Goal: Find specific page/section: Find specific page/section

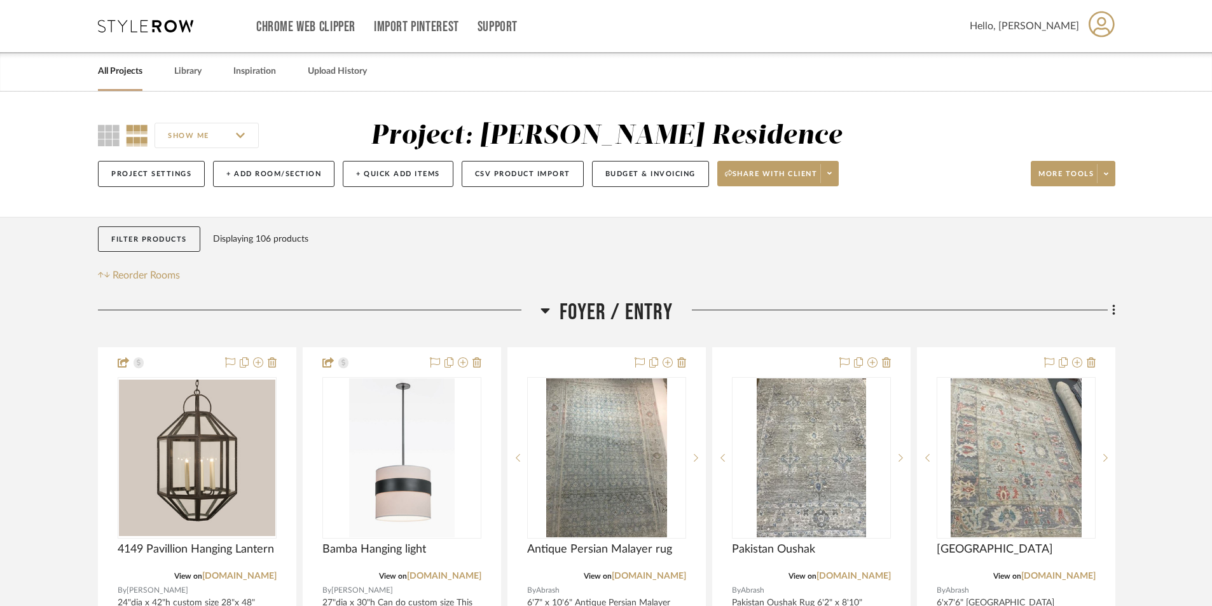
click at [138, 71] on link "All Projects" at bounding box center [120, 71] width 45 height 17
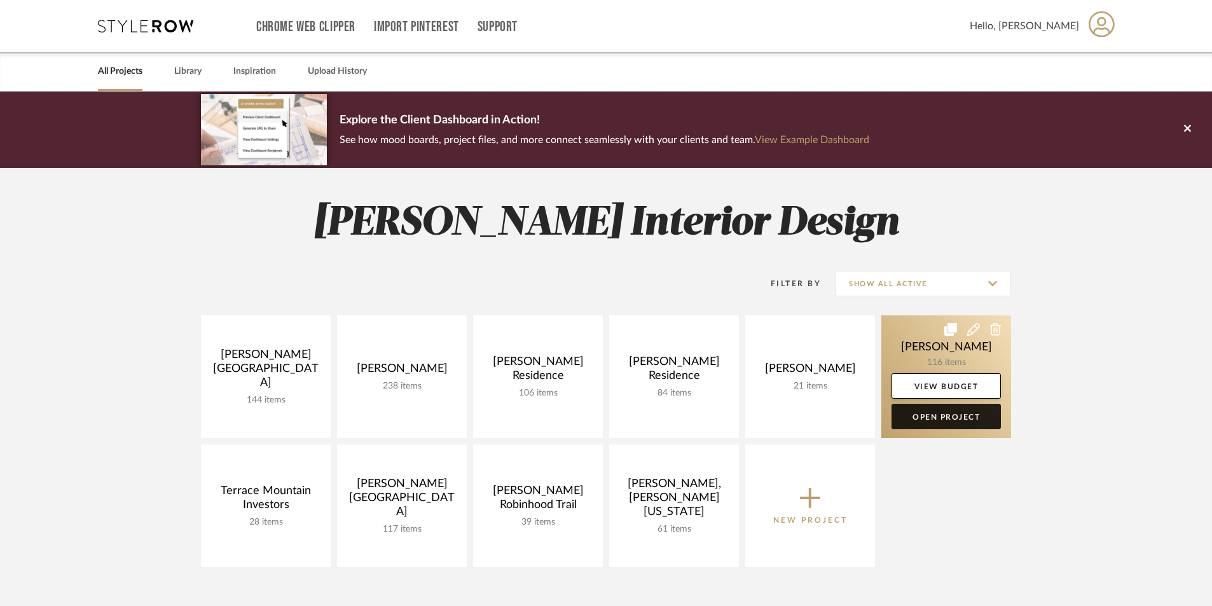
click at [940, 419] on link "Open Project" at bounding box center [946, 416] width 109 height 25
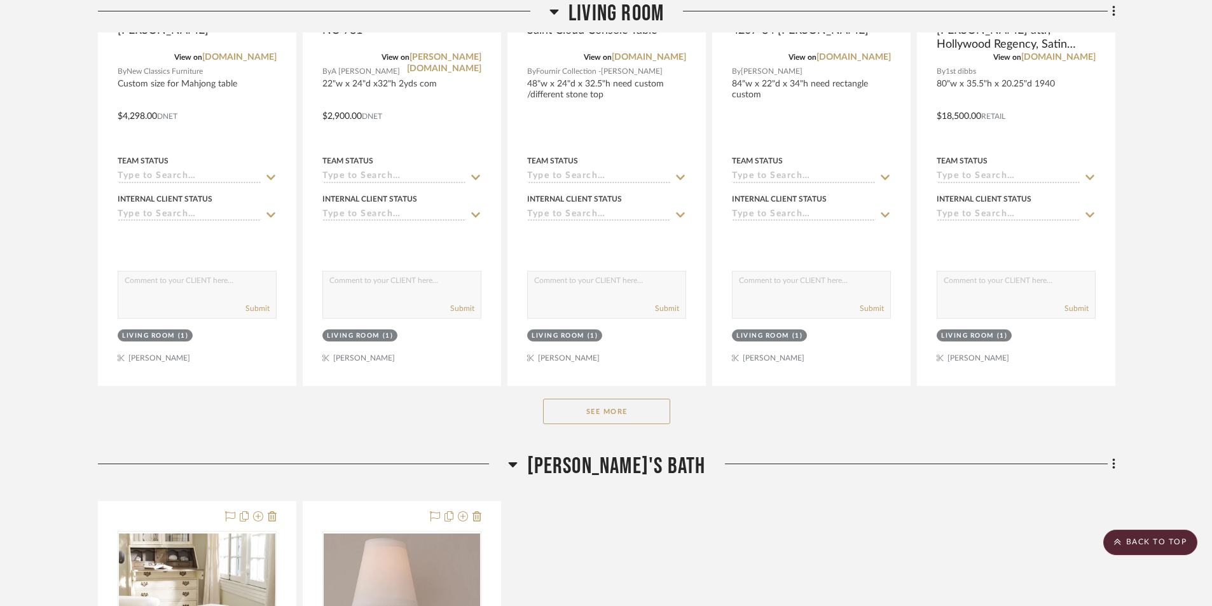
scroll to position [7570, 0]
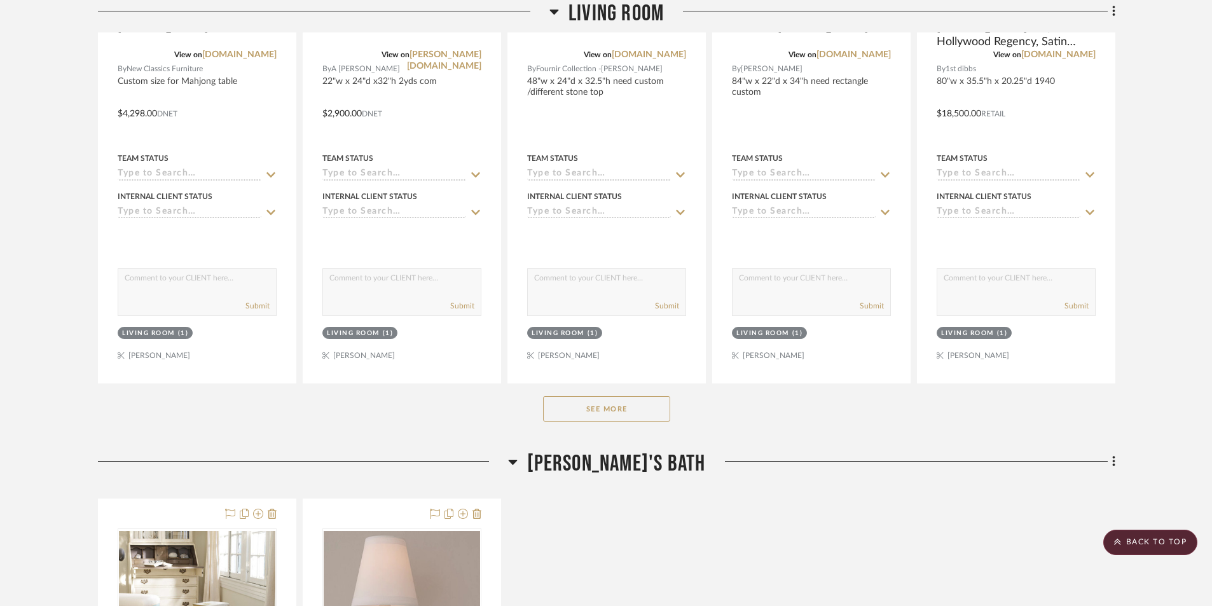
click at [601, 410] on button "See More" at bounding box center [606, 408] width 127 height 25
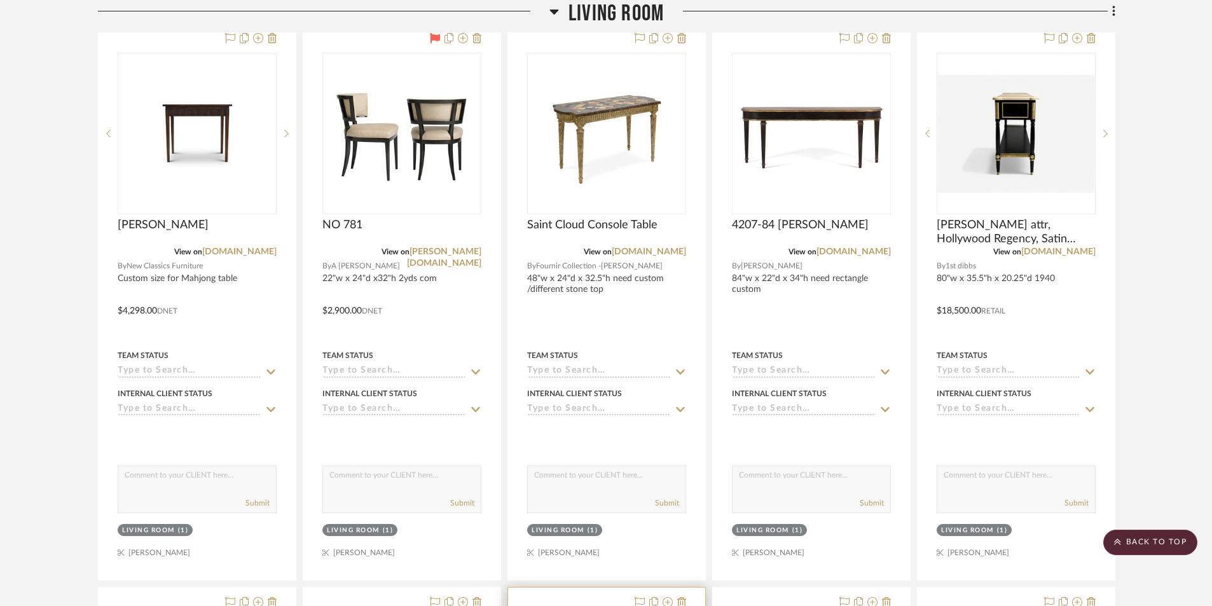
scroll to position [7315, 0]
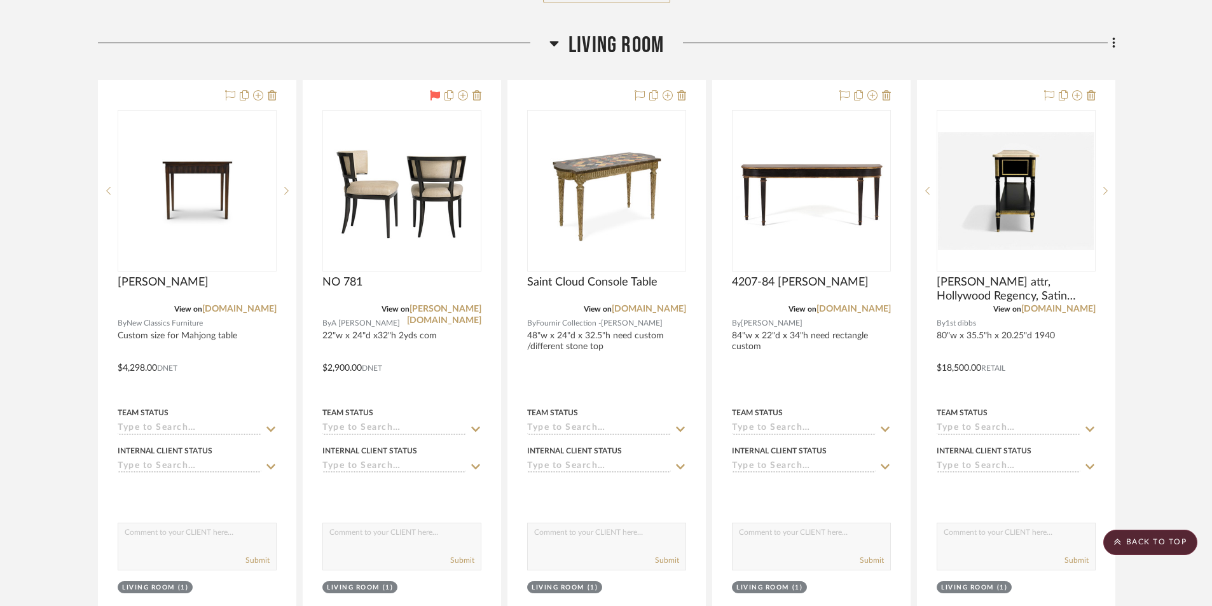
drag, startPoint x: 51, startPoint y: 154, endPoint x: 64, endPoint y: 155, distance: 13.4
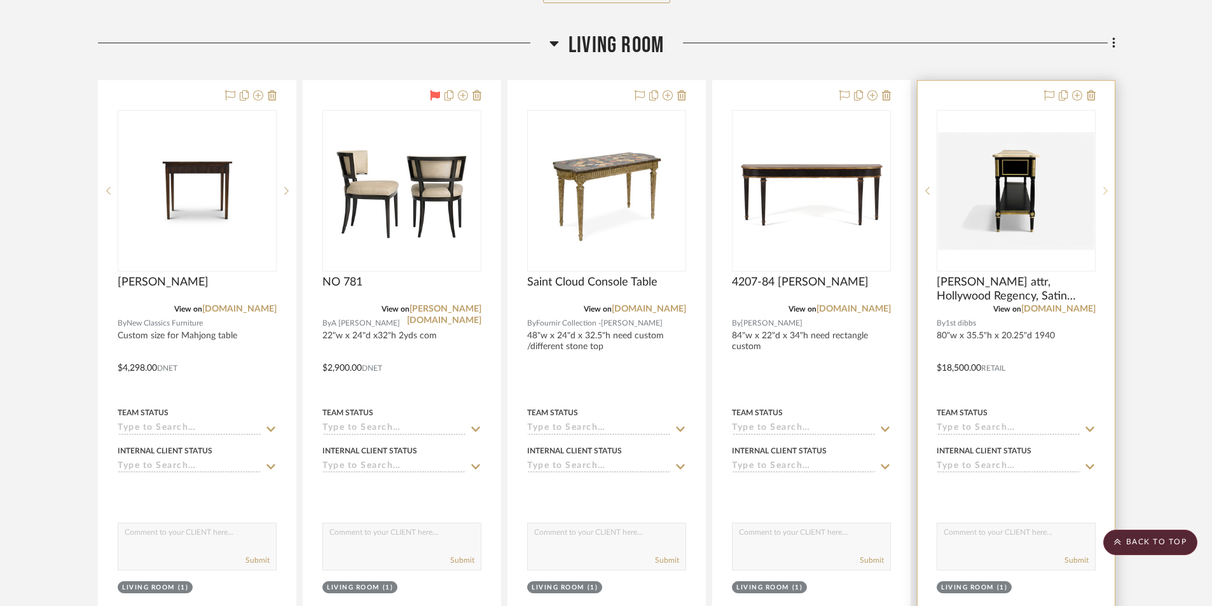
click at [1111, 192] on sr-next-btn at bounding box center [1105, 190] width 19 height 9
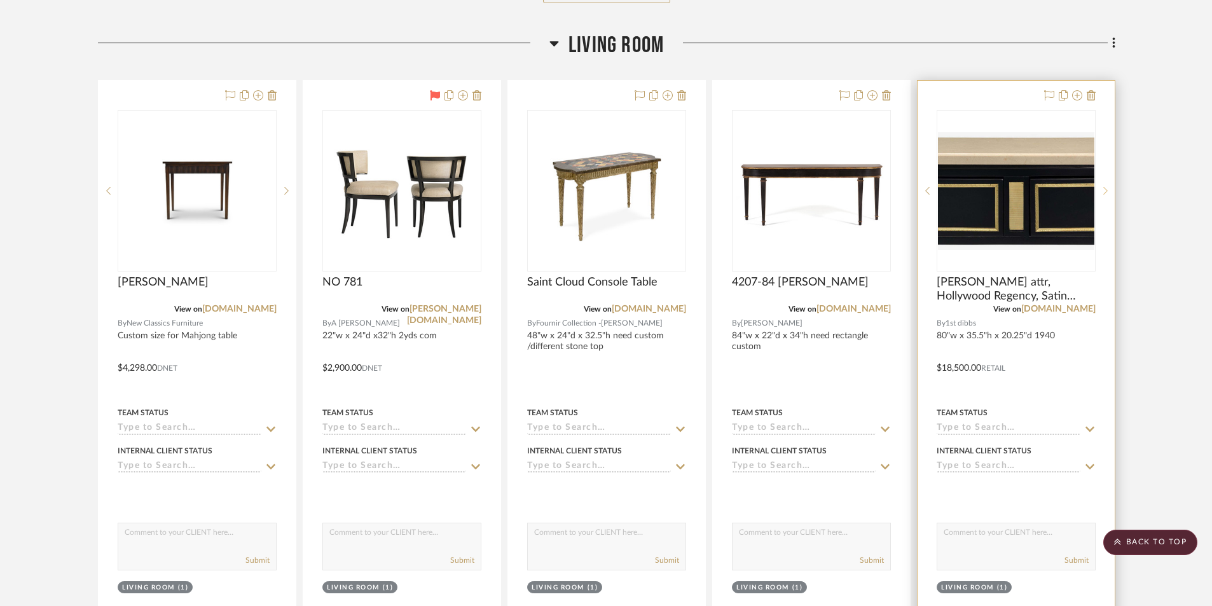
click at [1111, 192] on sr-next-btn at bounding box center [1105, 190] width 19 height 9
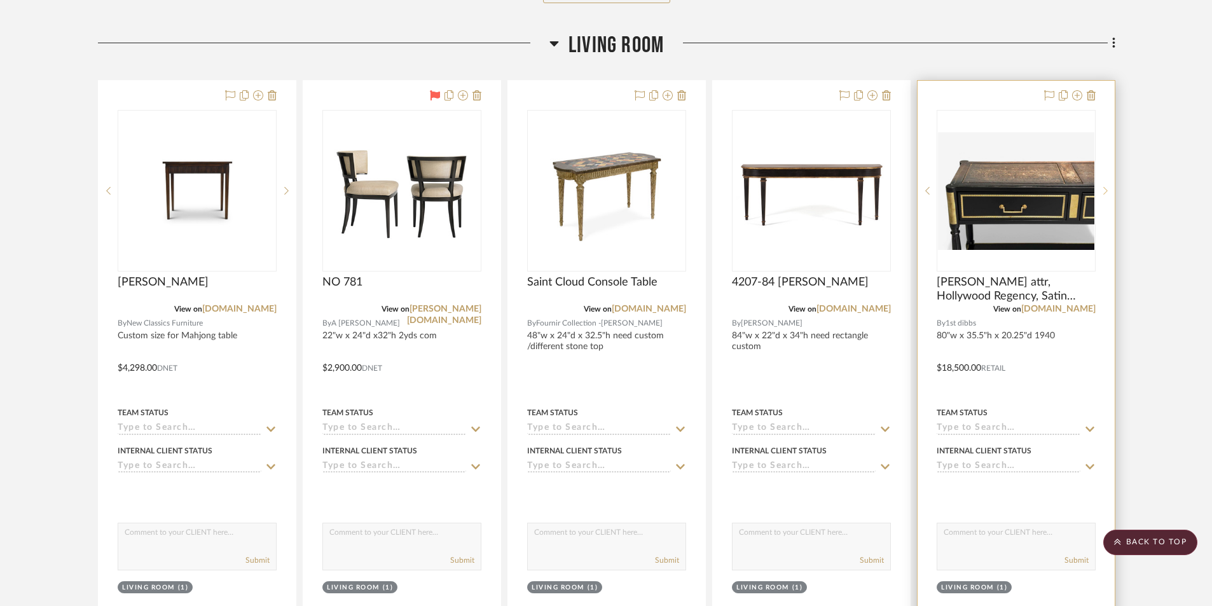
click at [1106, 191] on icon at bounding box center [1106, 190] width 4 height 9
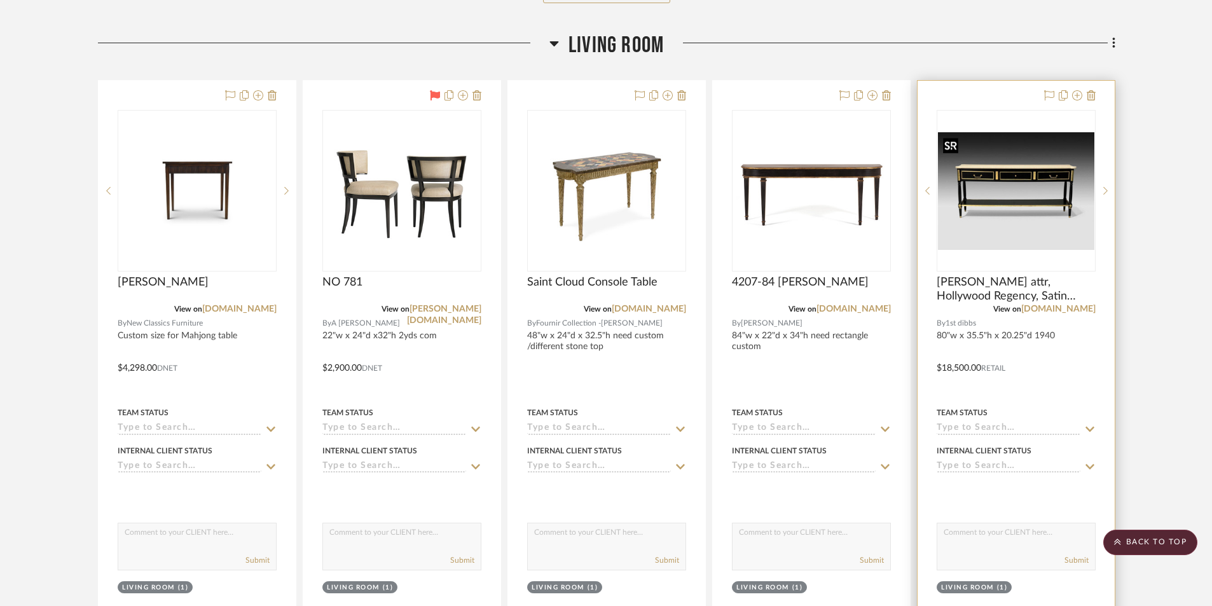
click at [1046, 185] on img "3" at bounding box center [1016, 191] width 156 height 118
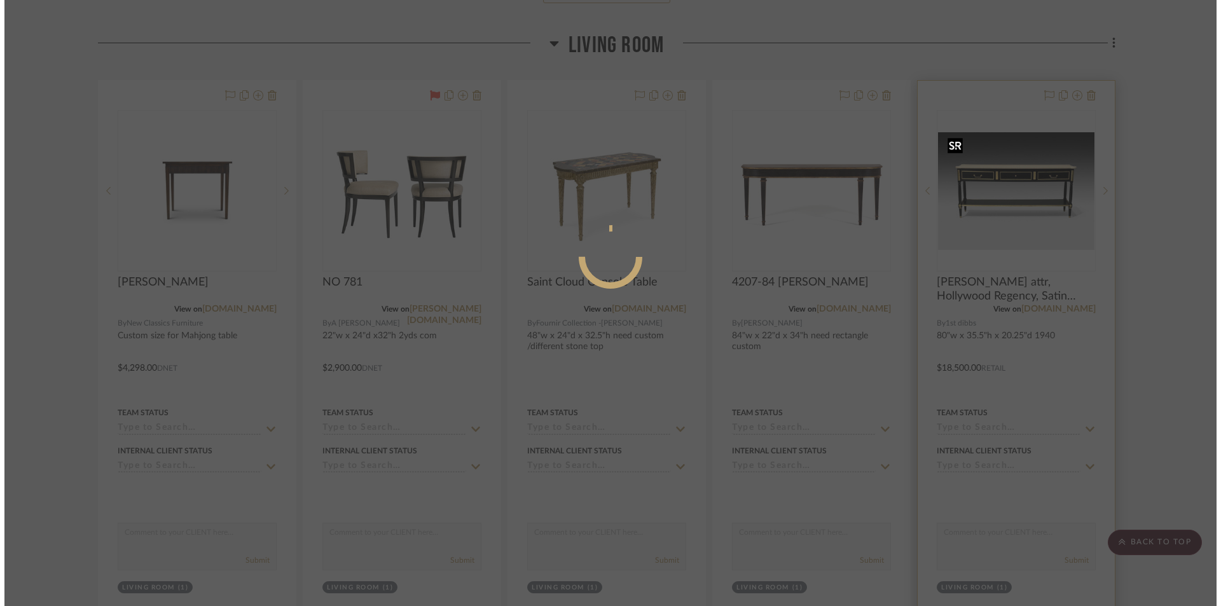
scroll to position [0, 0]
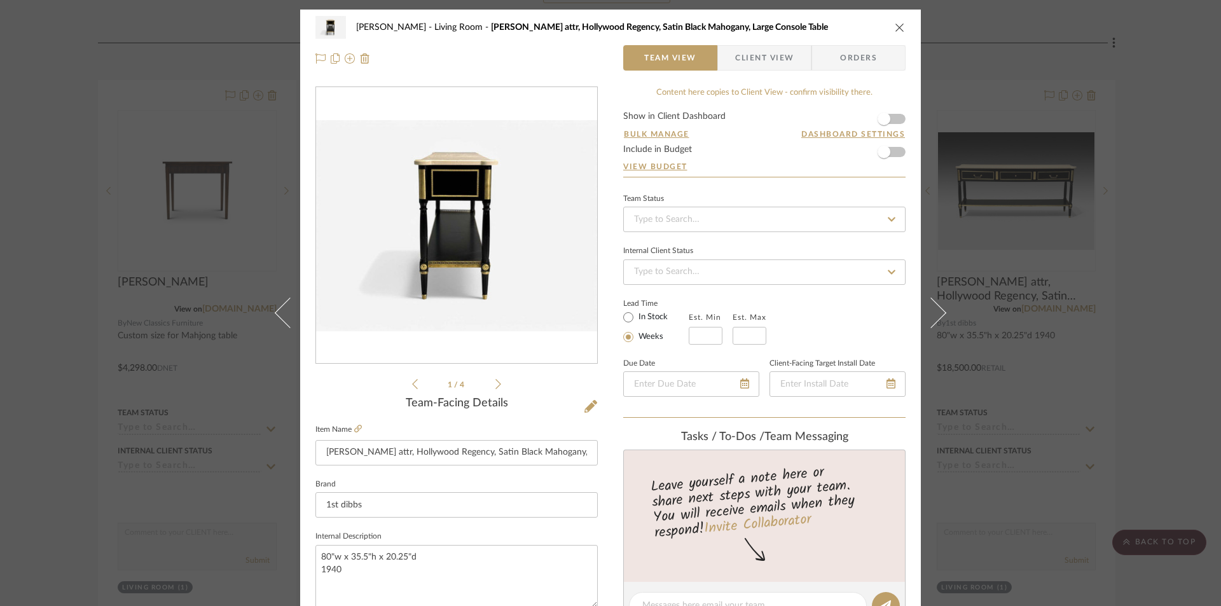
click at [496, 391] on ul "1 / 4" at bounding box center [456, 384] width 89 height 15
click at [496, 385] on icon at bounding box center [499, 383] width 6 height 11
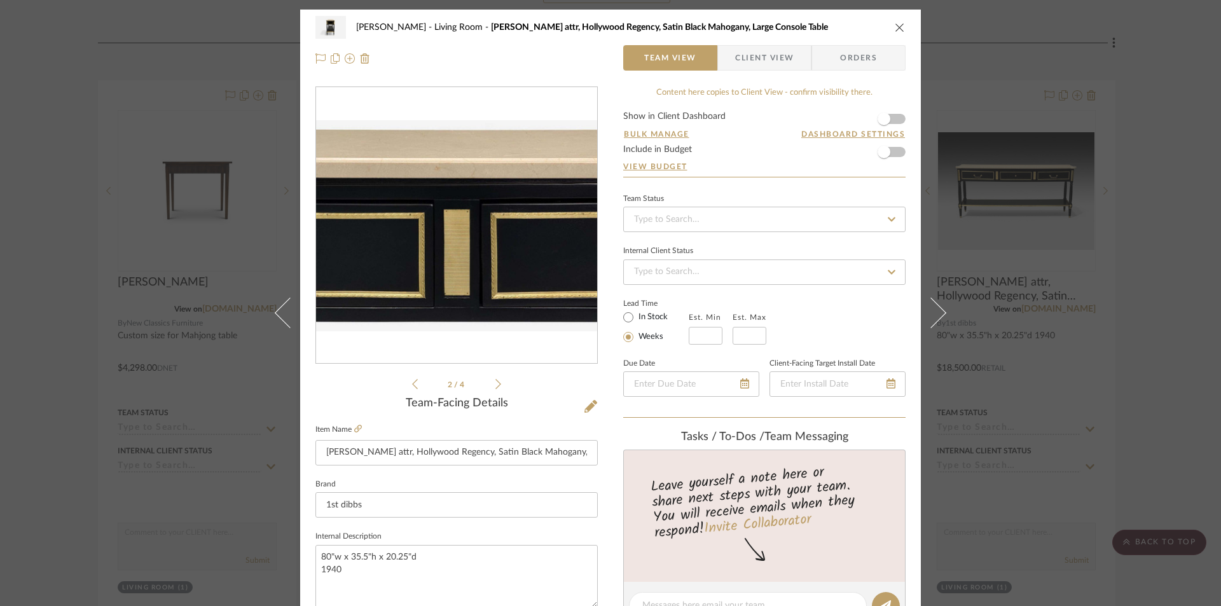
click at [496, 385] on icon at bounding box center [499, 383] width 6 height 11
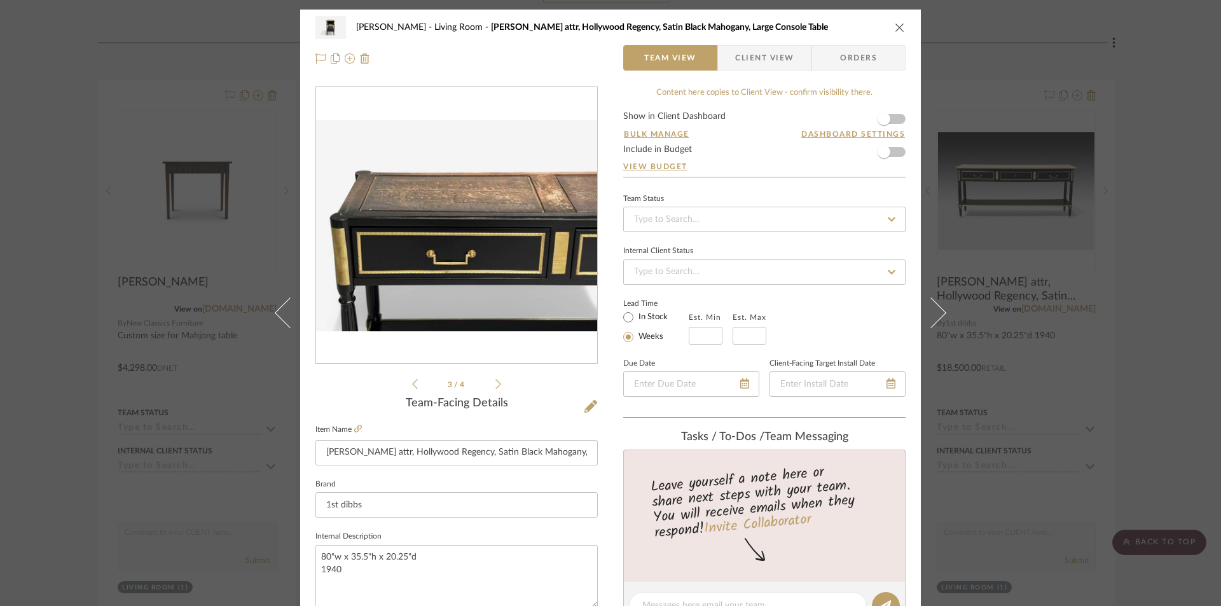
click at [496, 385] on icon at bounding box center [499, 383] width 6 height 11
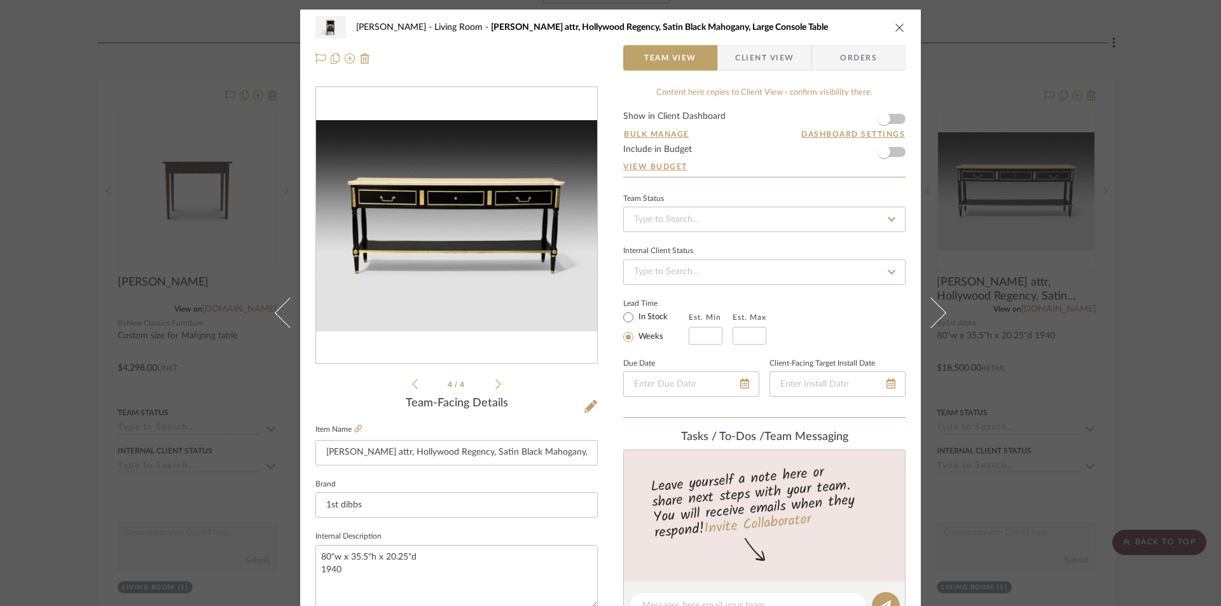
click at [265, 24] on button at bounding box center [283, 313] width 36 height 606
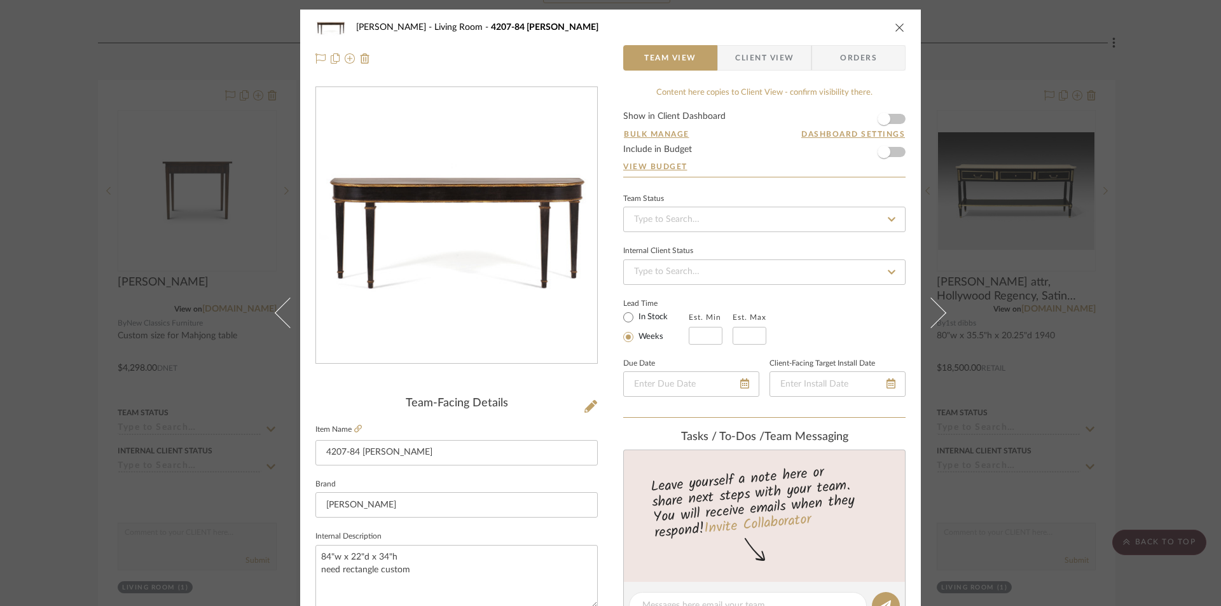
click at [895, 22] on button "close" at bounding box center [899, 27] width 11 height 11
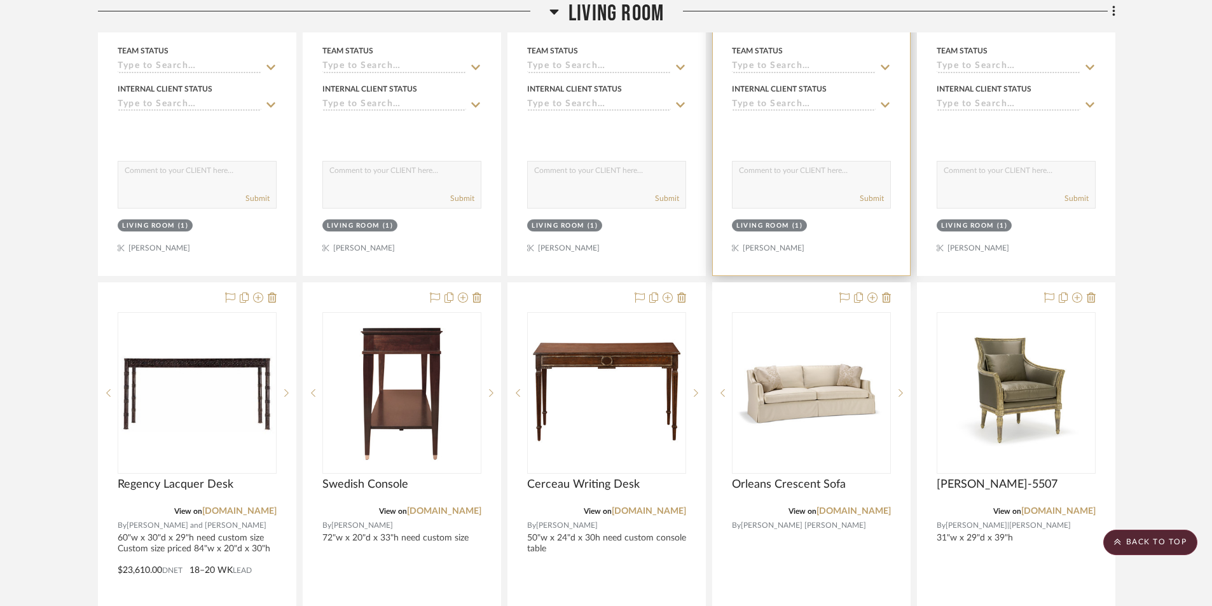
scroll to position [7697, 0]
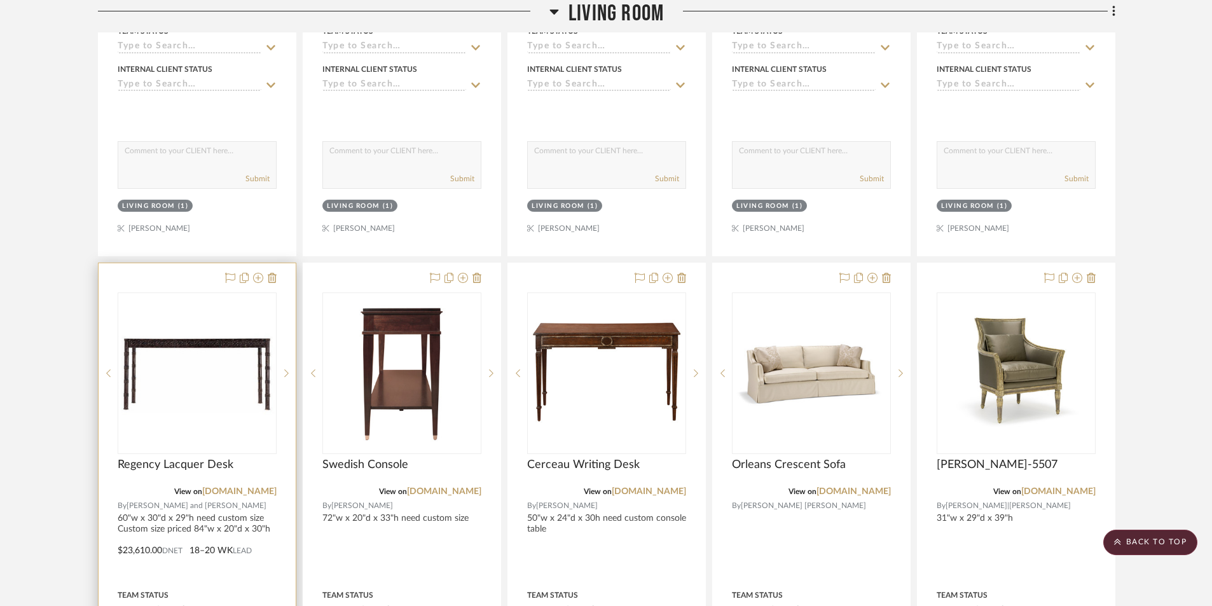
click at [265, 343] on img "0" at bounding box center [197, 374] width 156 height 90
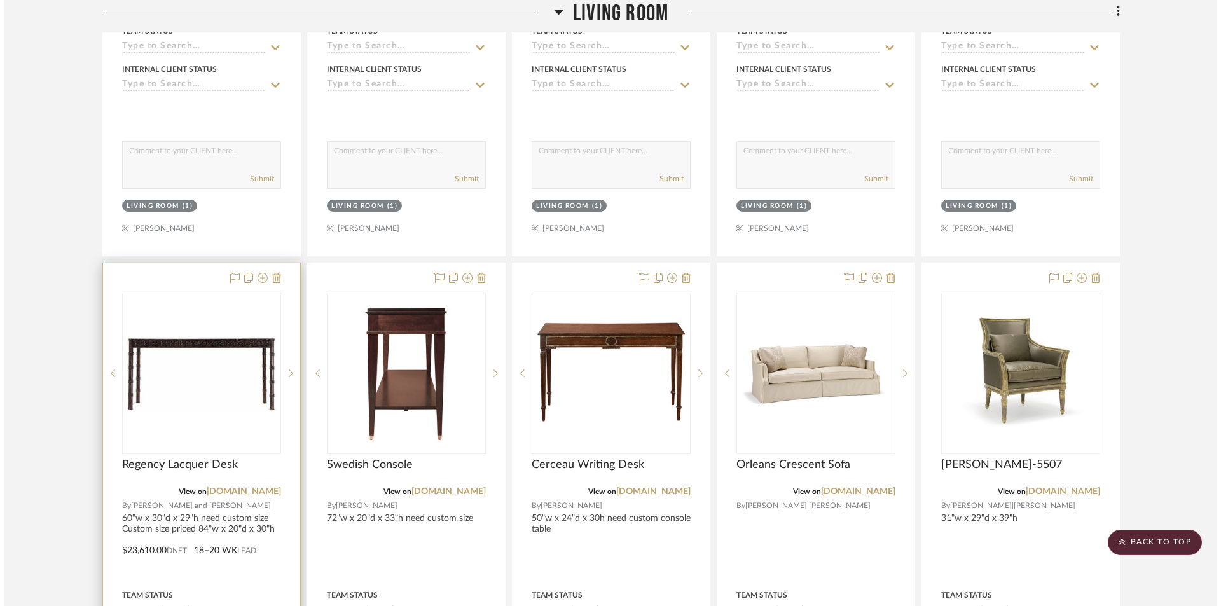
scroll to position [0, 0]
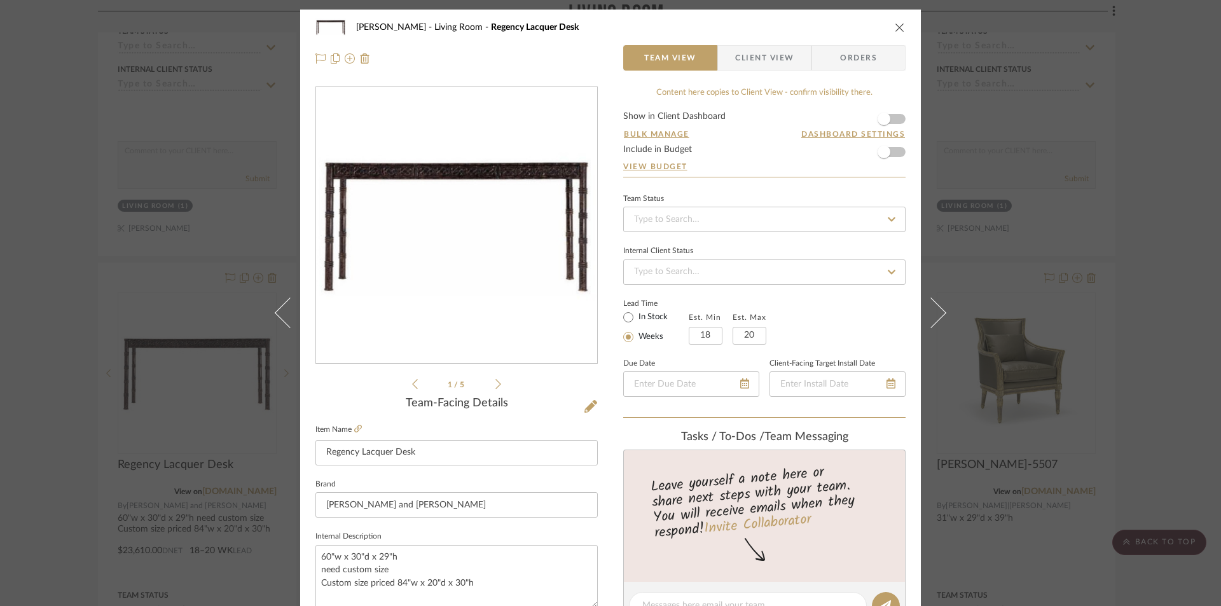
click at [54, 137] on div "Smith - Deloache Living Room Regency Lacquer Desk Team View Client View Orders …" at bounding box center [610, 303] width 1221 height 606
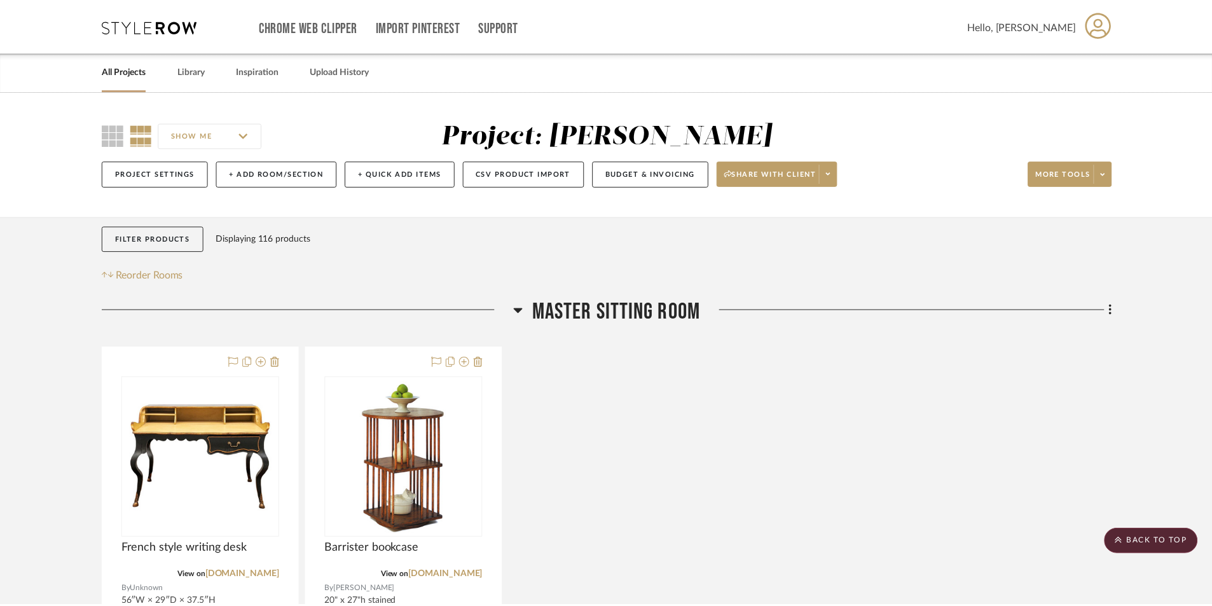
scroll to position [7697, 0]
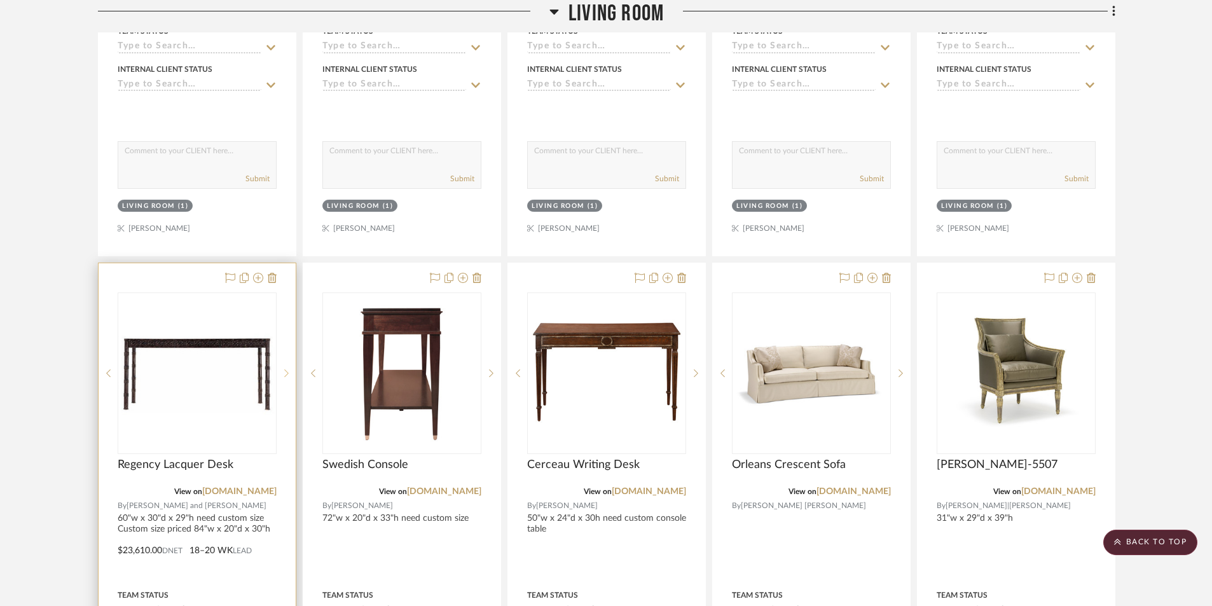
click at [286, 373] on icon at bounding box center [286, 373] width 4 height 9
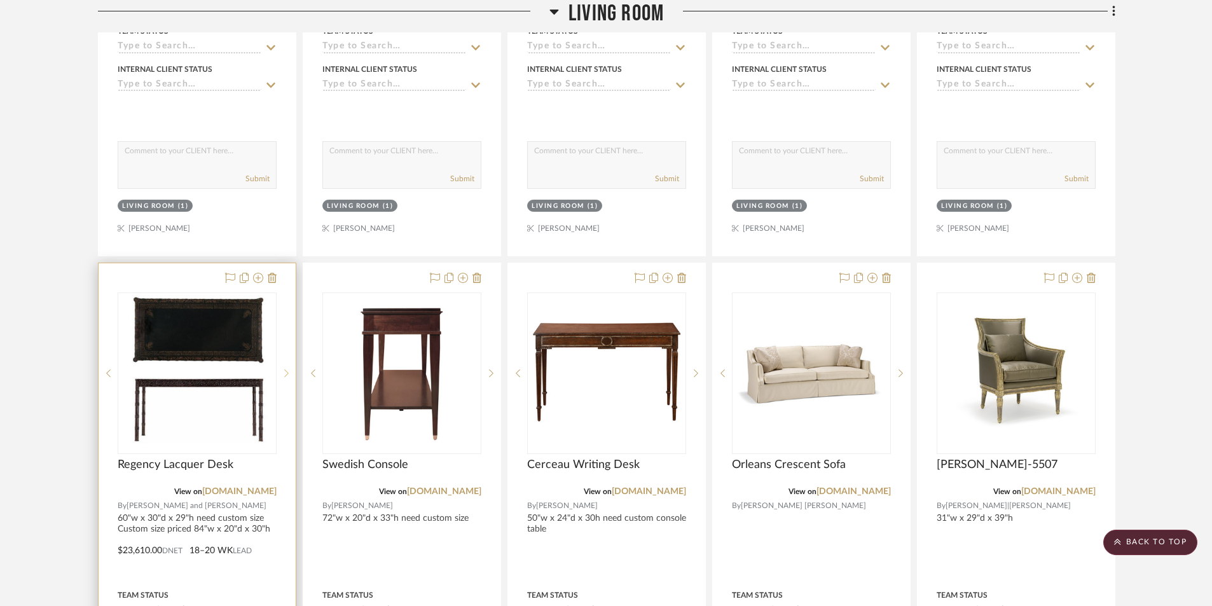
click at [282, 373] on sr-next-btn at bounding box center [286, 373] width 19 height 9
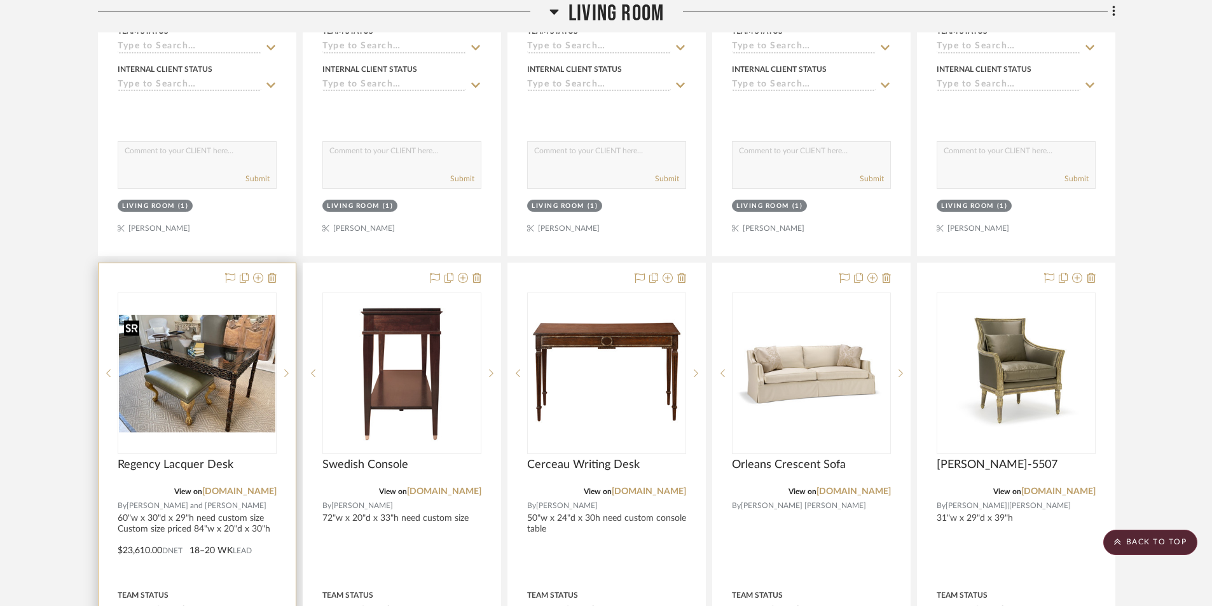
click at [232, 384] on img "2" at bounding box center [197, 374] width 156 height 118
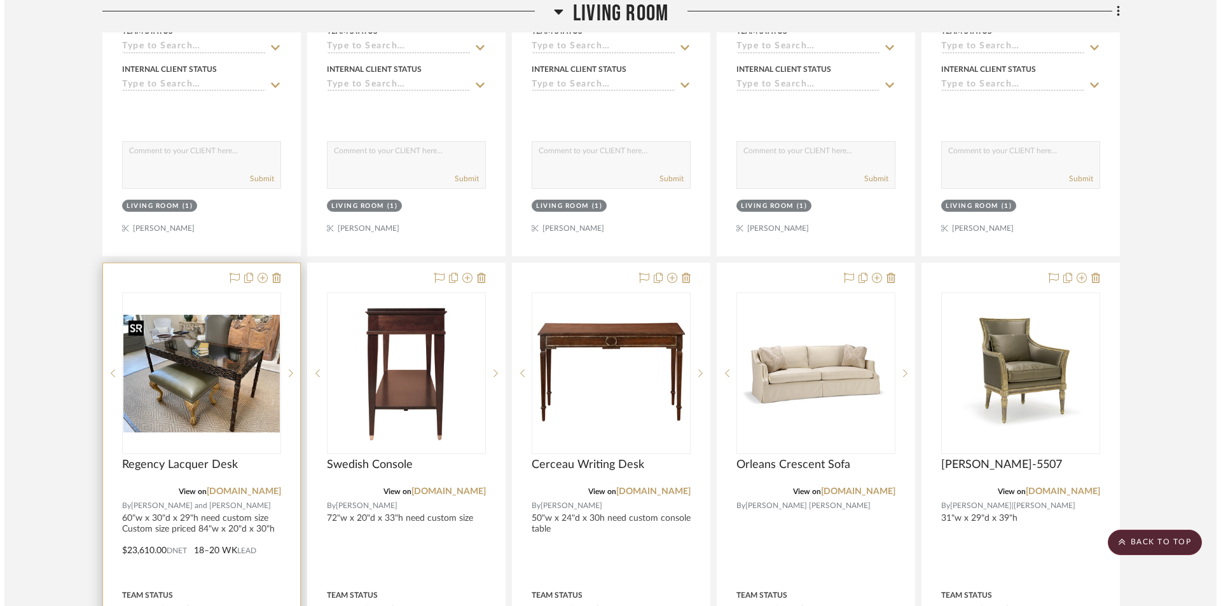
scroll to position [0, 0]
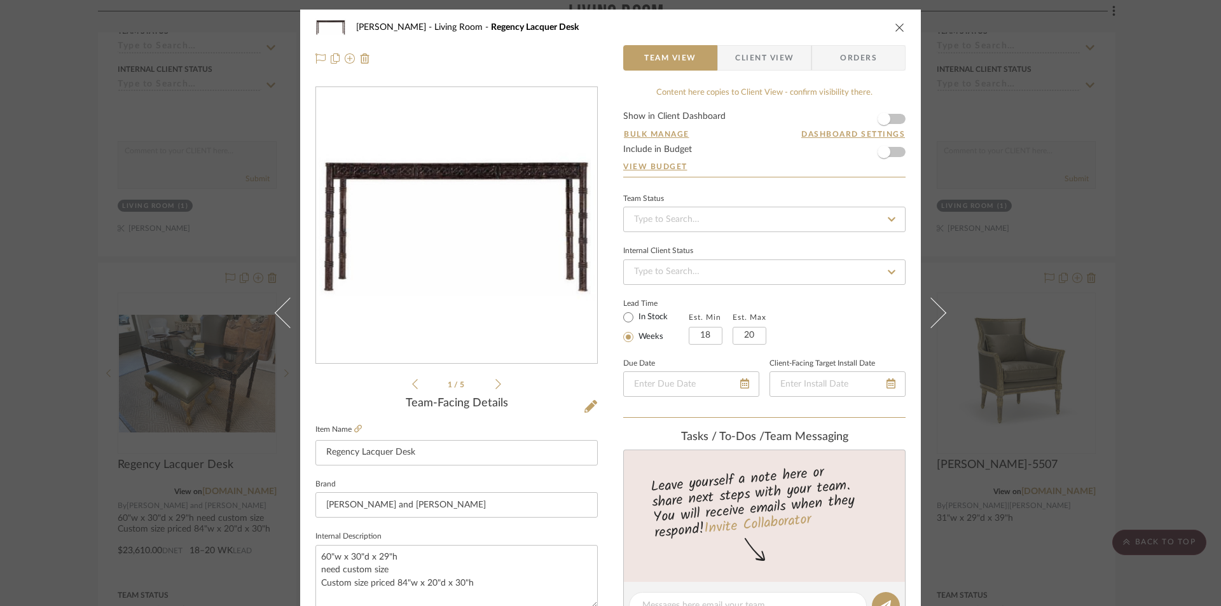
click at [496, 386] on icon at bounding box center [499, 384] width 6 height 10
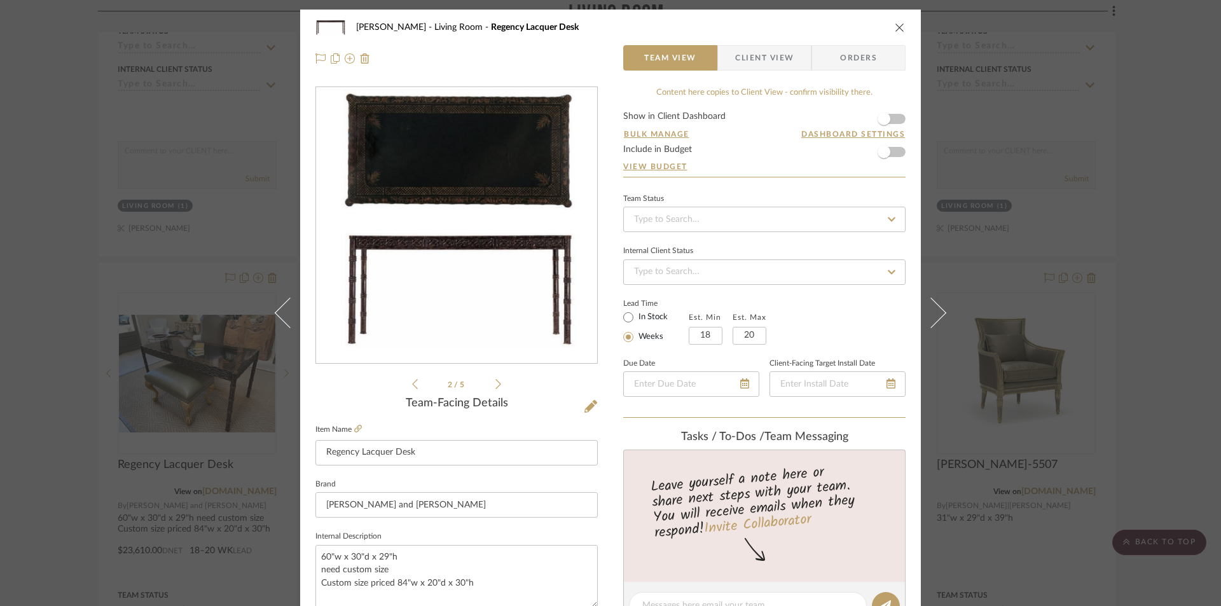
click at [496, 386] on icon at bounding box center [499, 384] width 6 height 10
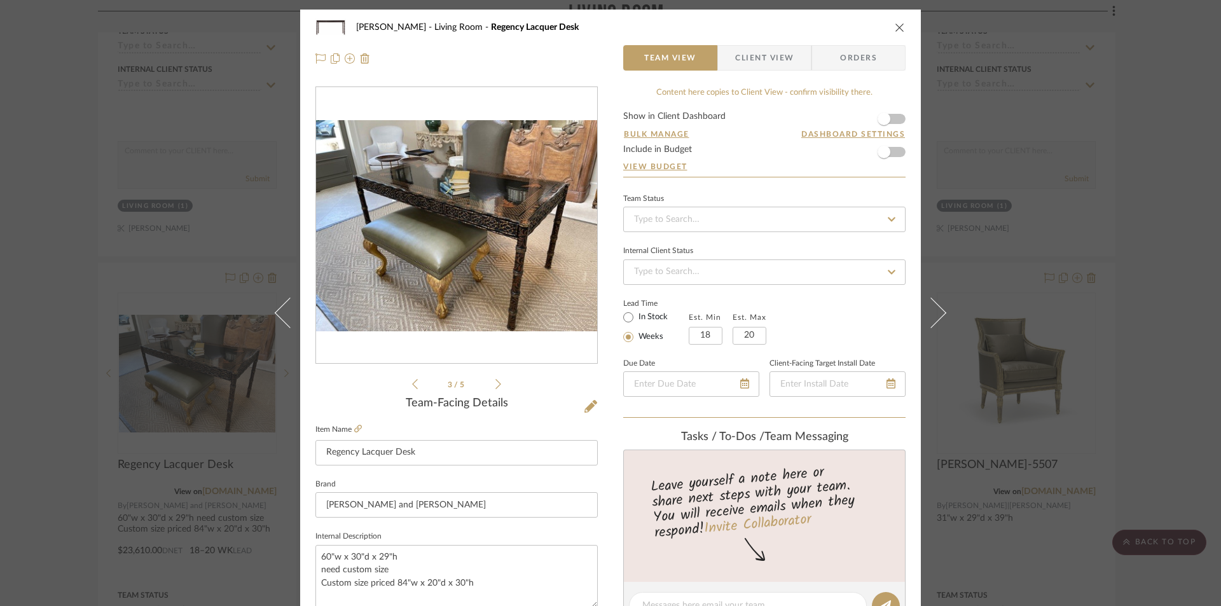
click at [895, 28] on icon "close" at bounding box center [900, 27] width 10 height 10
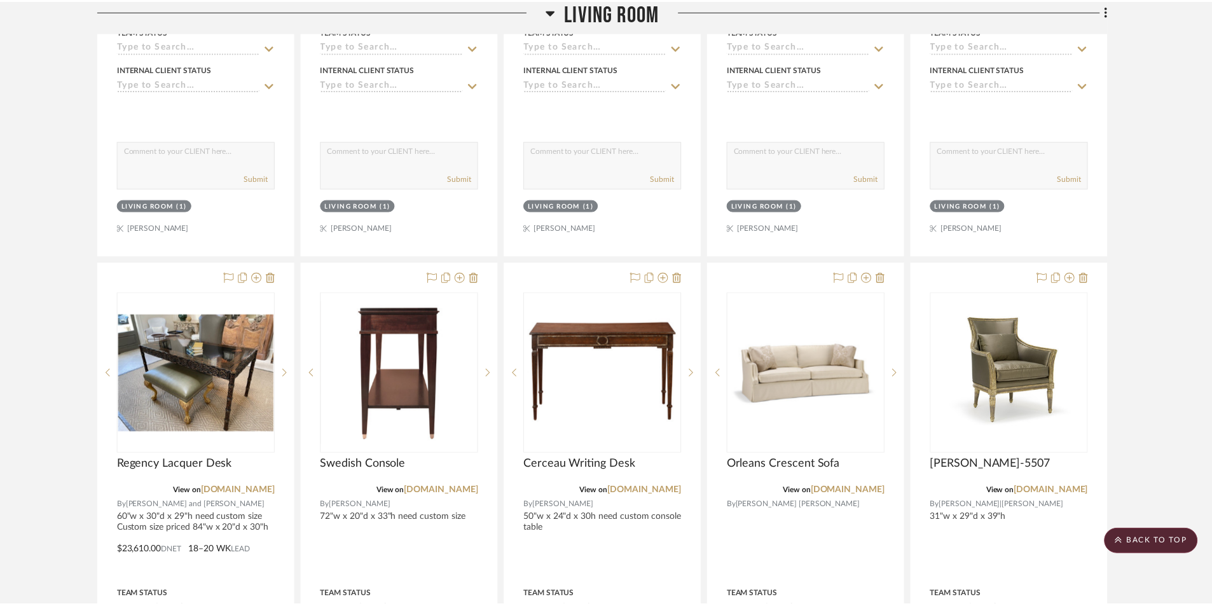
scroll to position [7697, 0]
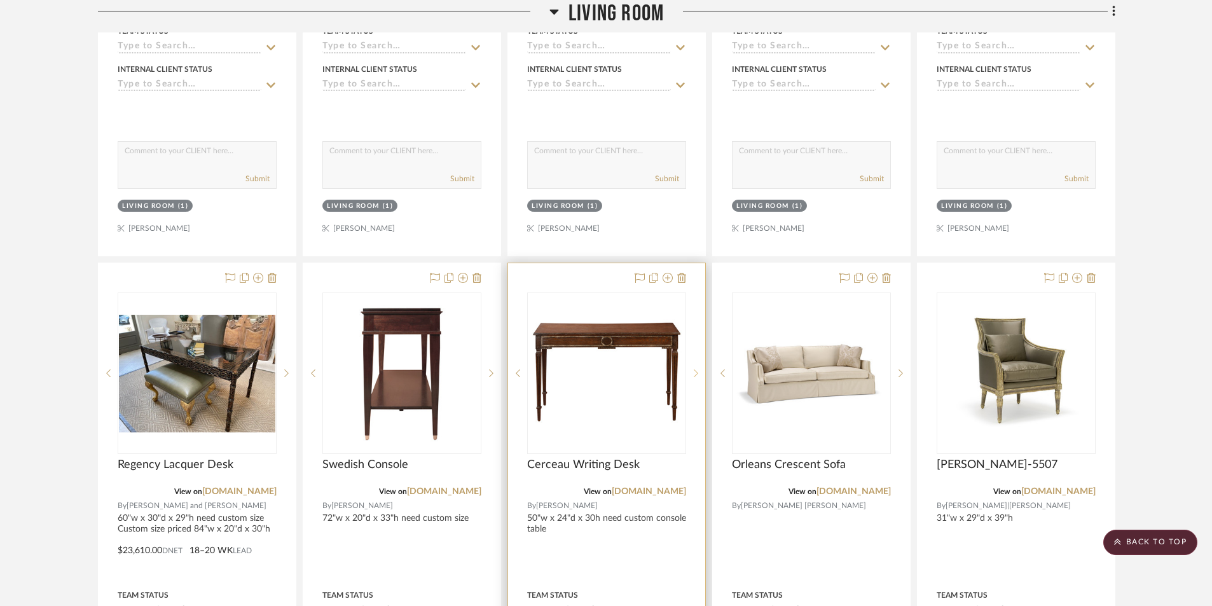
click at [695, 374] on icon at bounding box center [696, 373] width 4 height 9
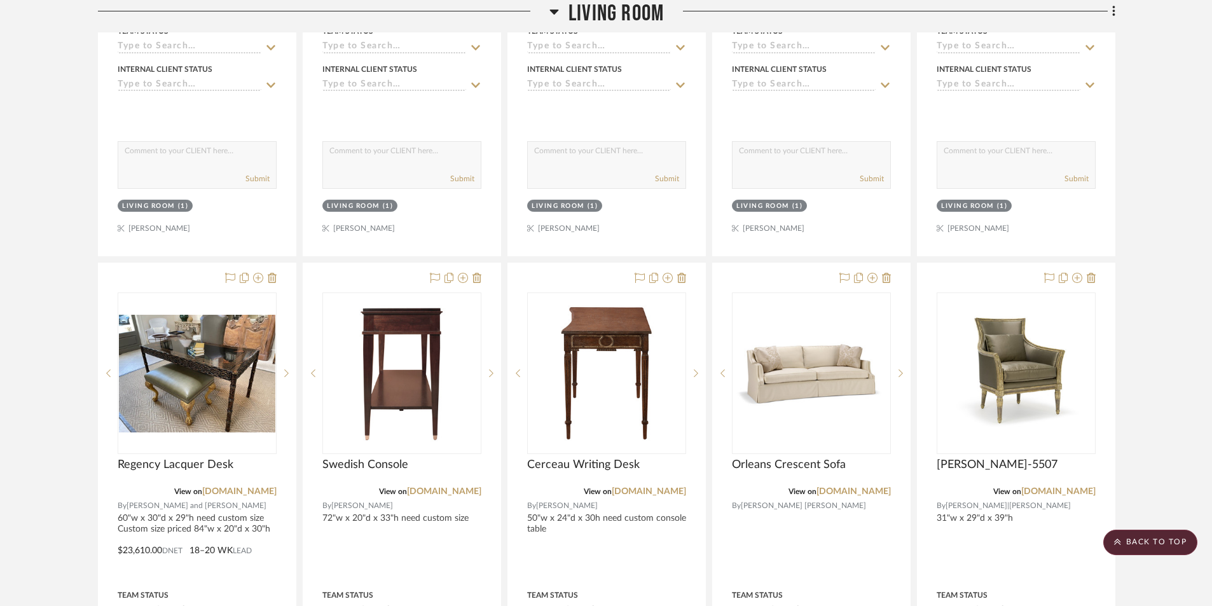
drag, startPoint x: 85, startPoint y: 141, endPoint x: 91, endPoint y: 142, distance: 6.5
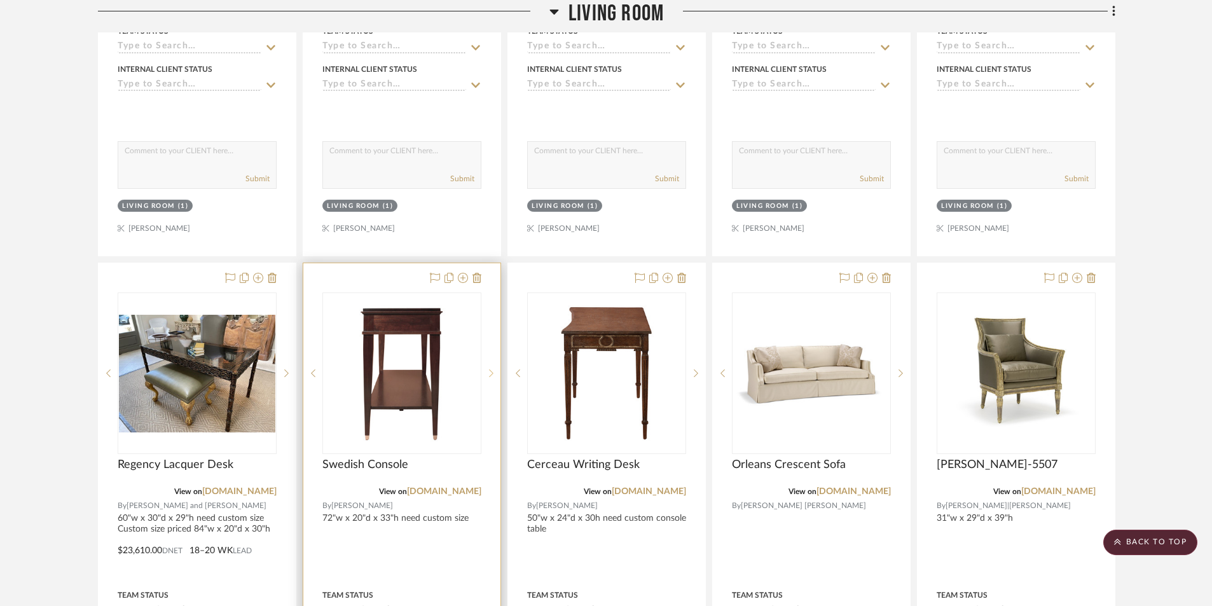
click at [494, 371] on sr-next-btn at bounding box center [491, 373] width 19 height 9
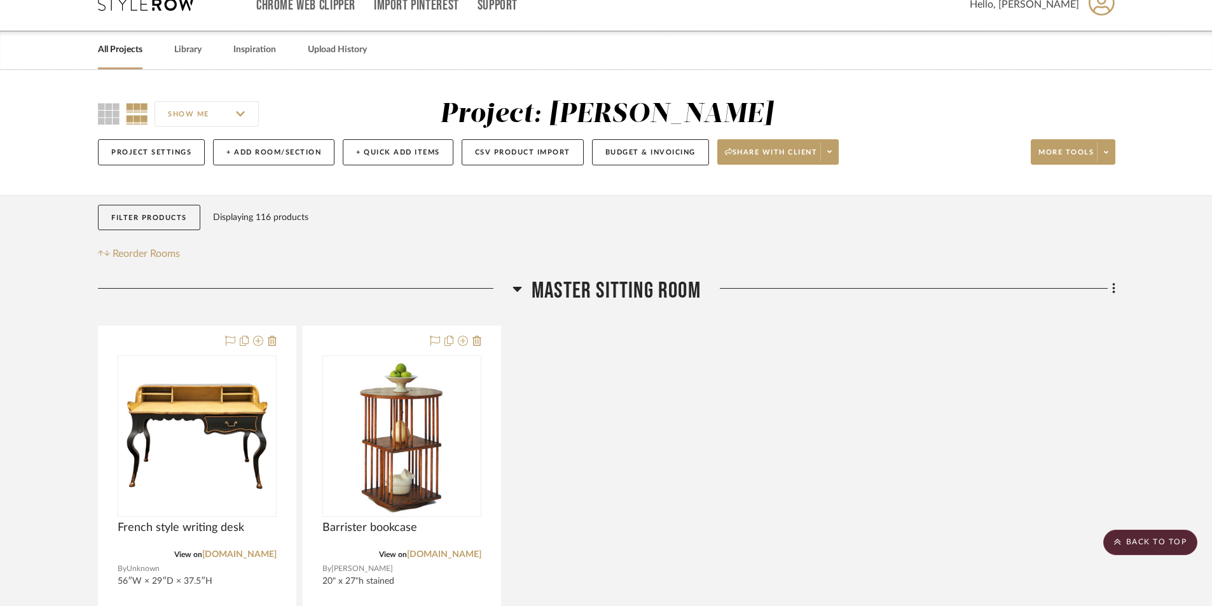
scroll to position [0, 0]
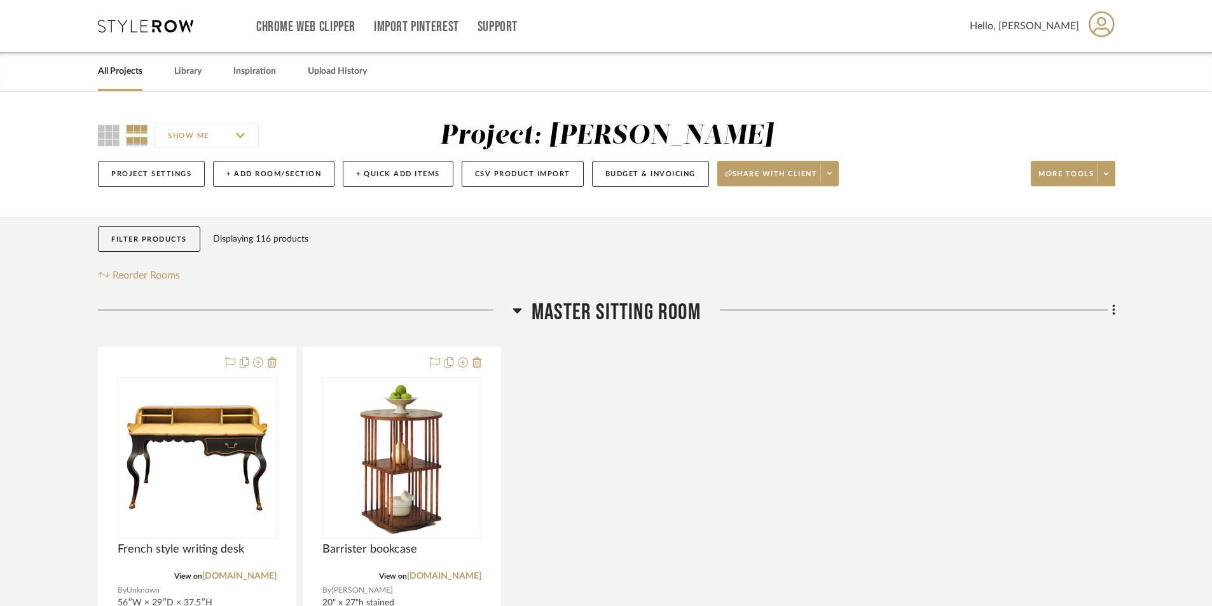
click at [137, 71] on link "All Projects" at bounding box center [120, 71] width 45 height 17
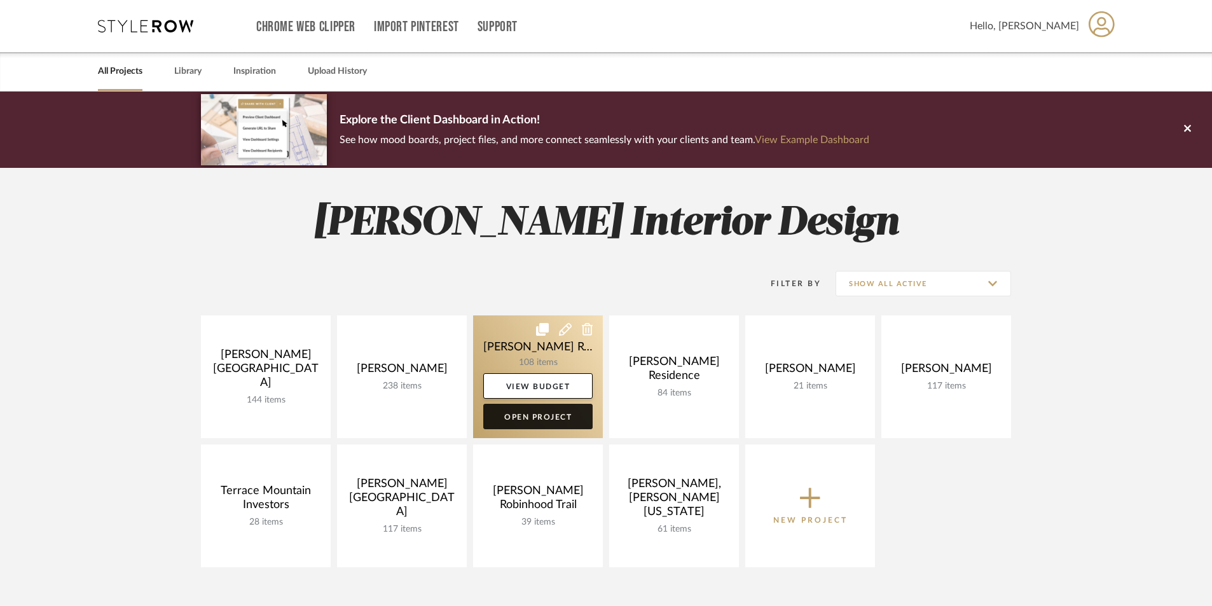
click at [545, 419] on link "Open Project" at bounding box center [537, 416] width 109 height 25
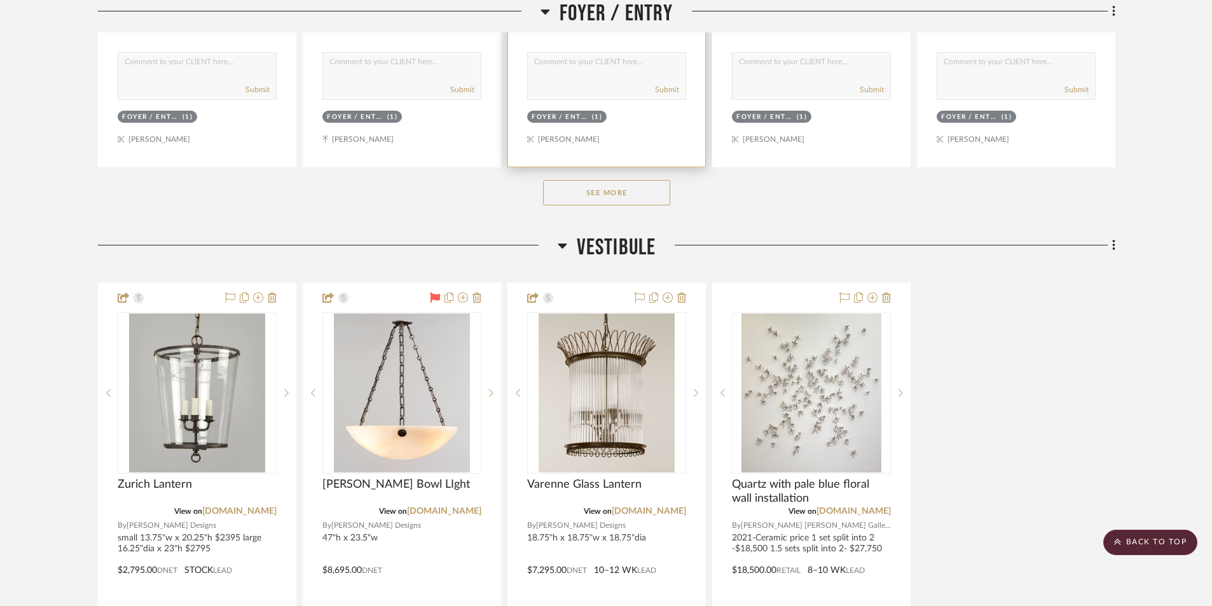
scroll to position [763, 0]
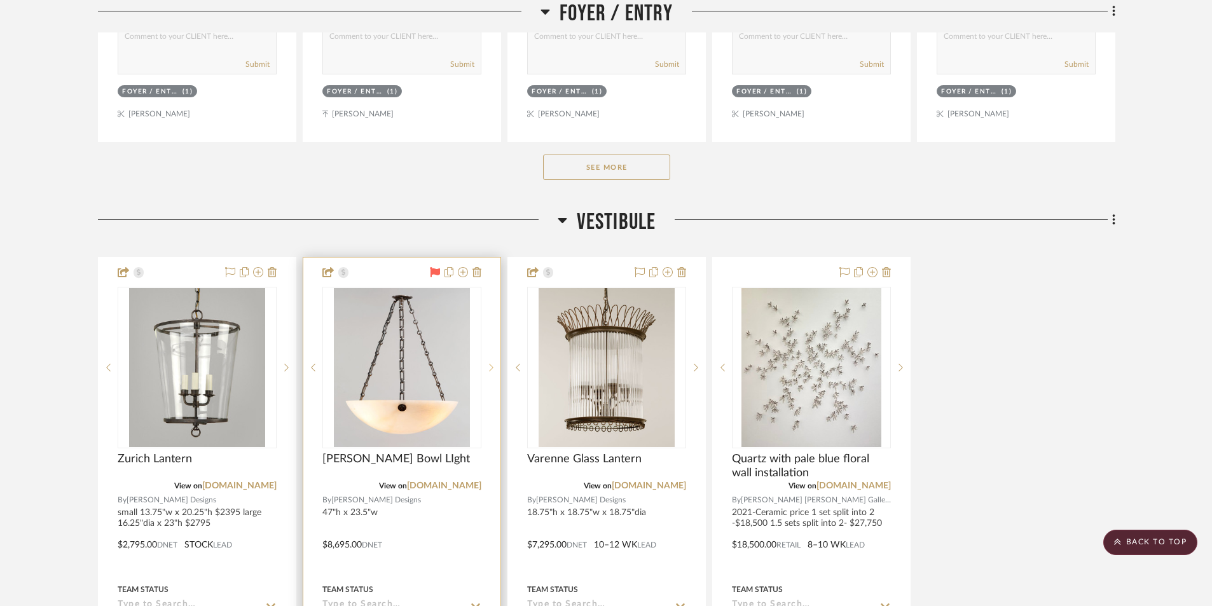
click at [490, 364] on icon at bounding box center [491, 367] width 4 height 9
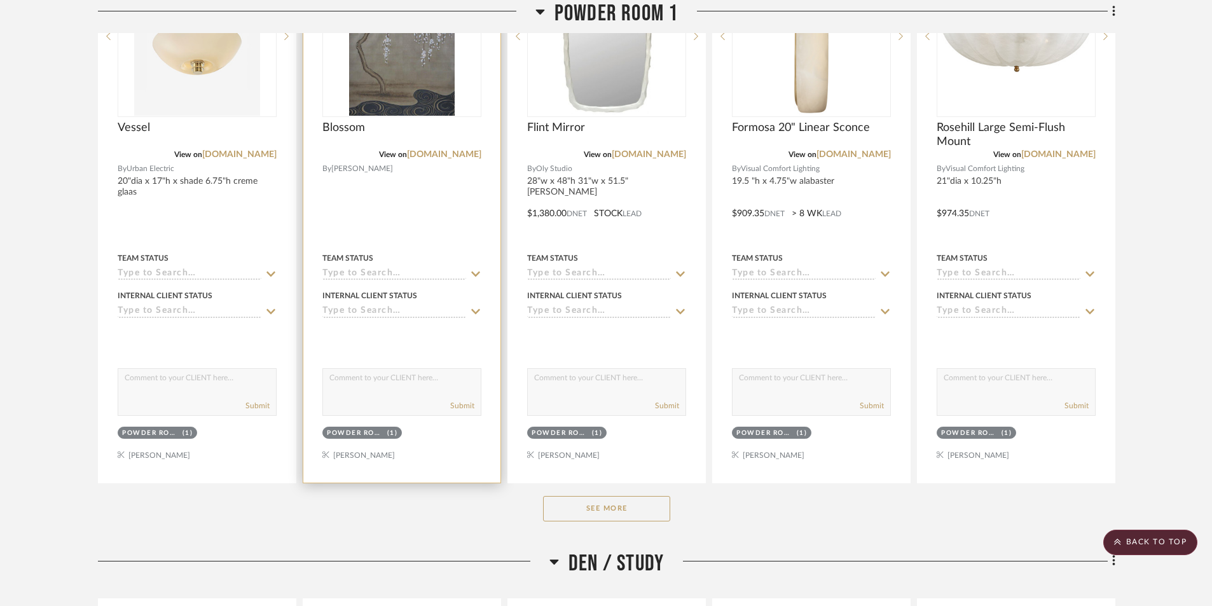
scroll to position [1845, 0]
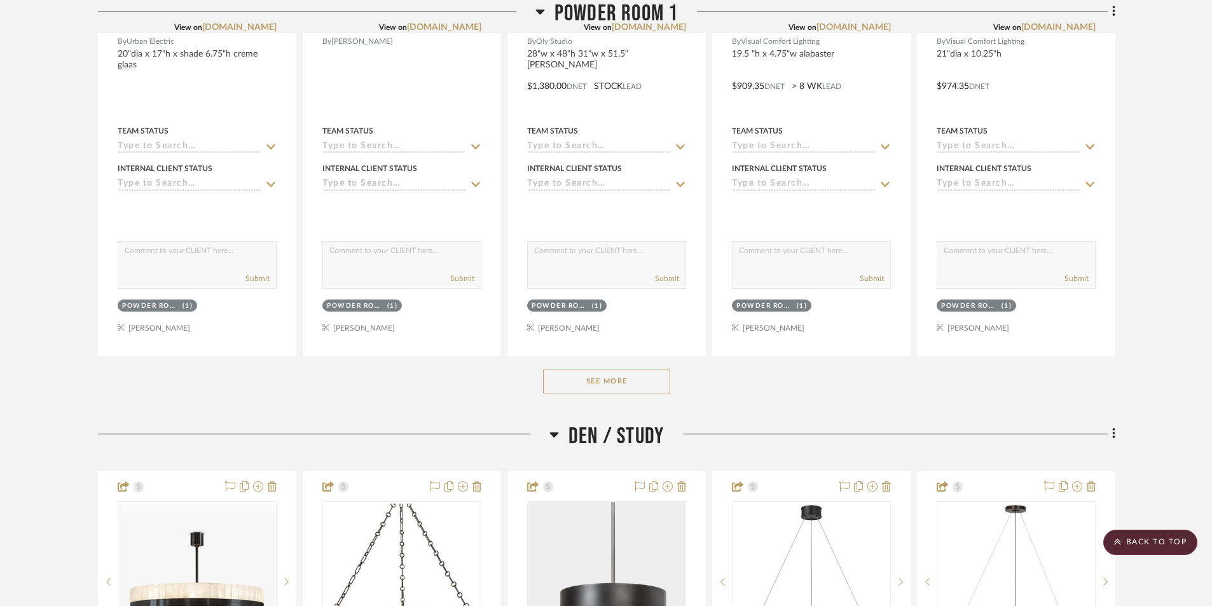
click at [586, 378] on button "See More" at bounding box center [606, 381] width 127 height 25
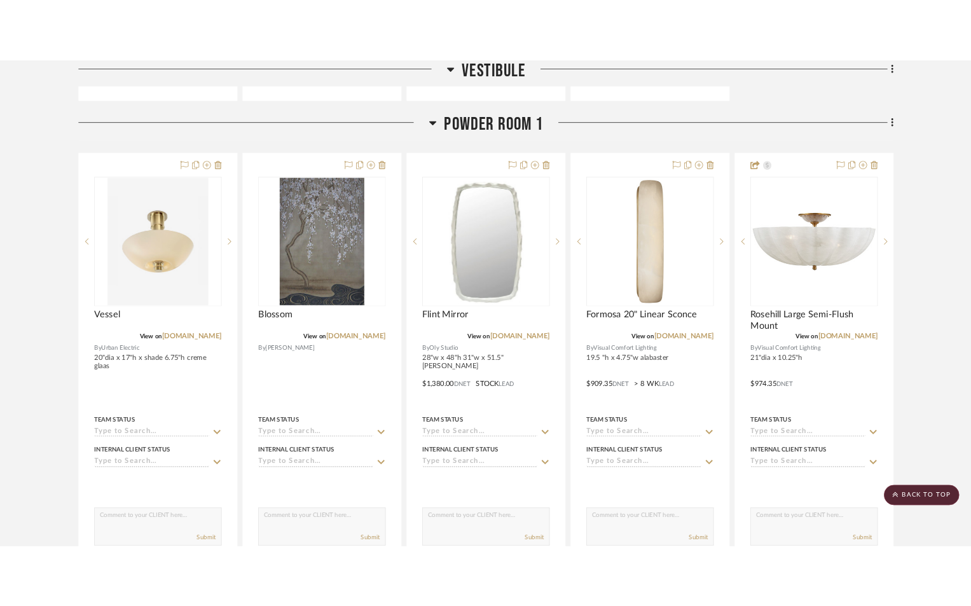
scroll to position [1527, 0]
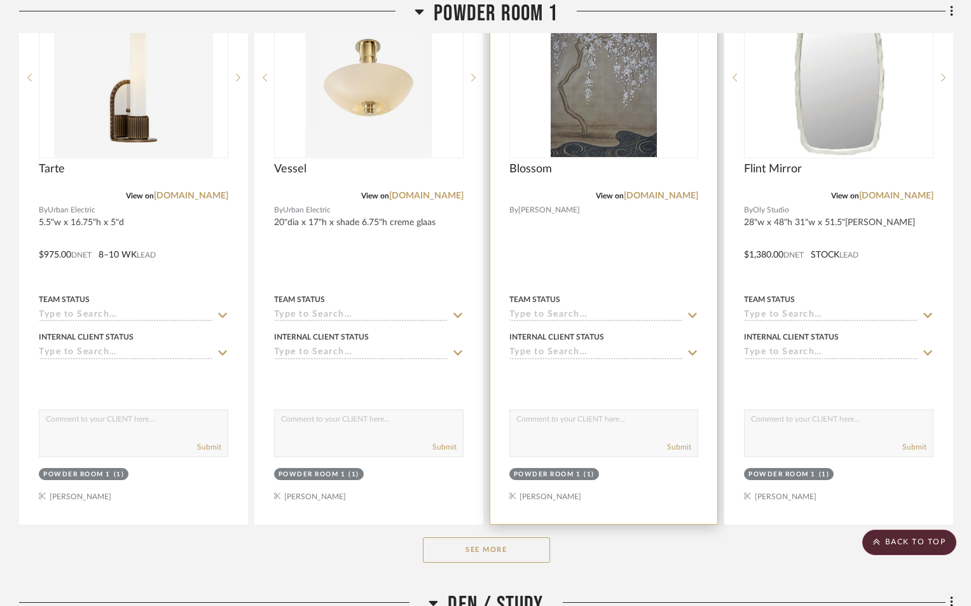
scroll to position [1781, 0]
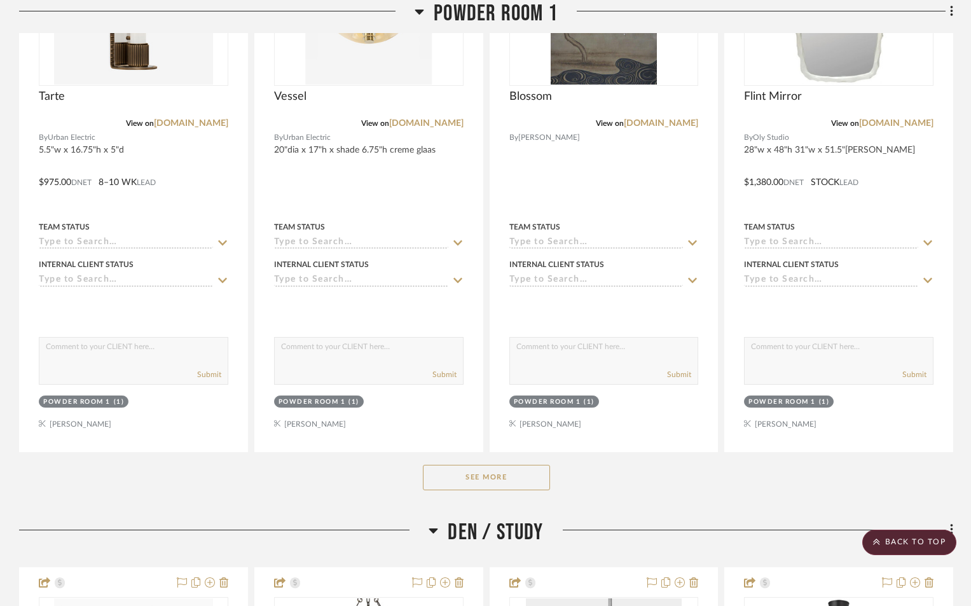
click at [537, 465] on button "See More" at bounding box center [486, 477] width 127 height 25
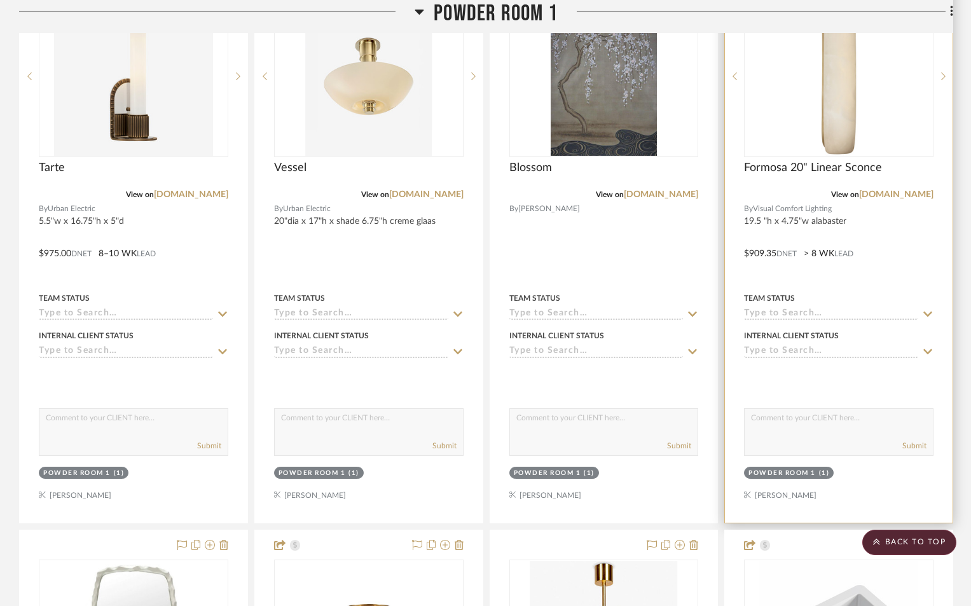
scroll to position [1590, 0]
